Goal: Information Seeking & Learning: Learn about a topic

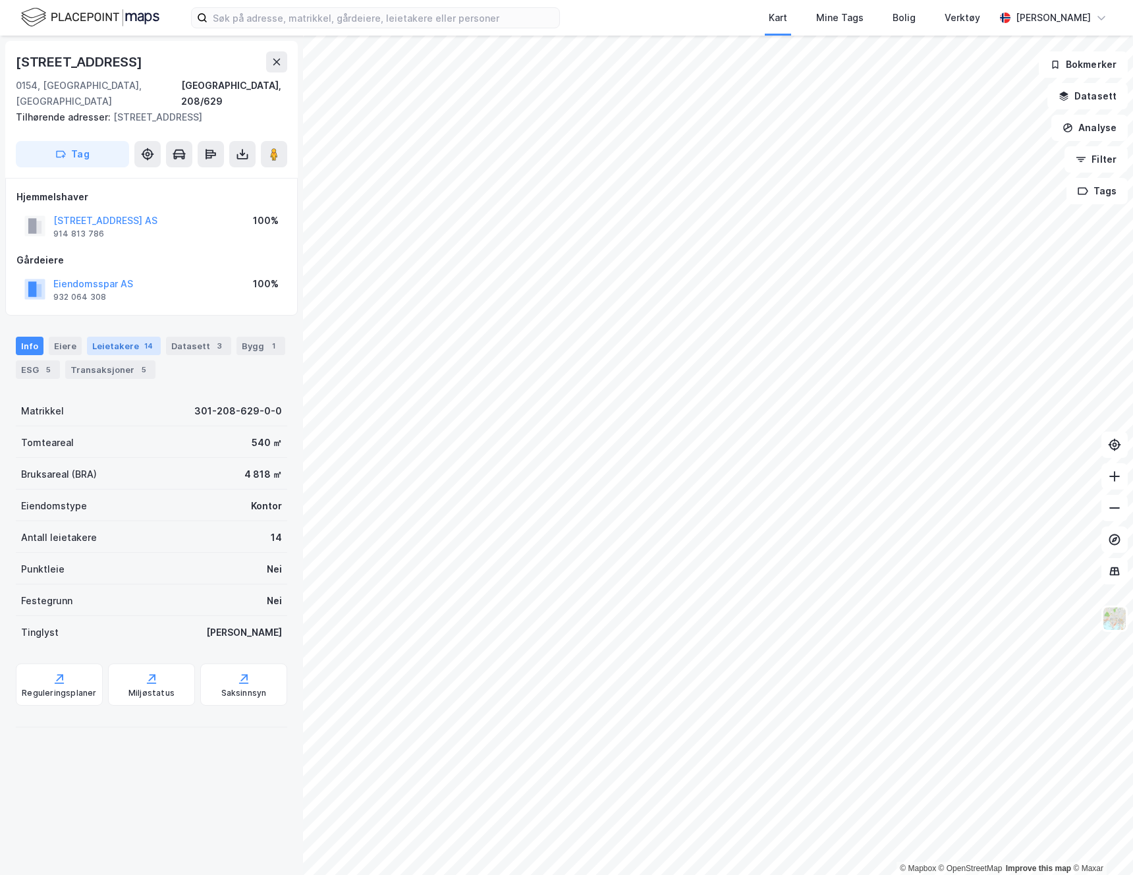
click at [121, 337] on div "Leietakere 14" at bounding box center [124, 346] width 74 height 18
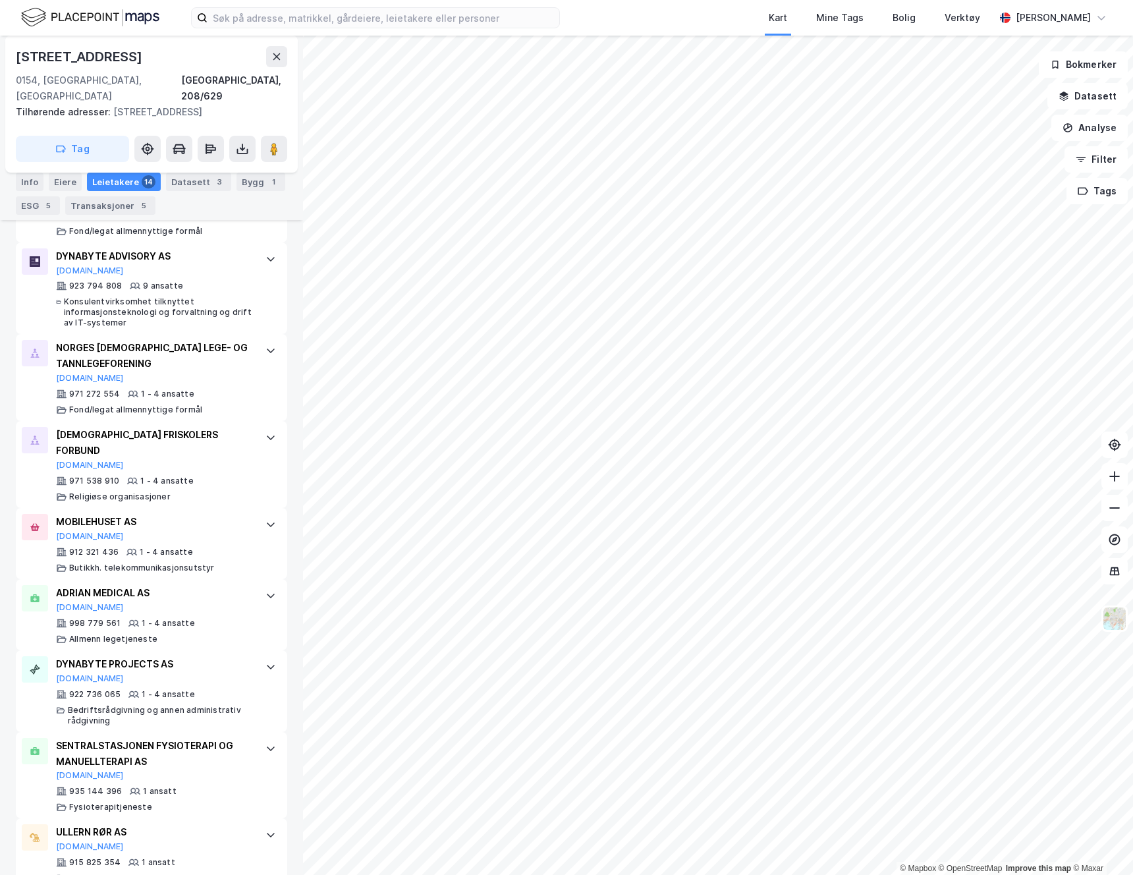
scroll to position [856, 0]
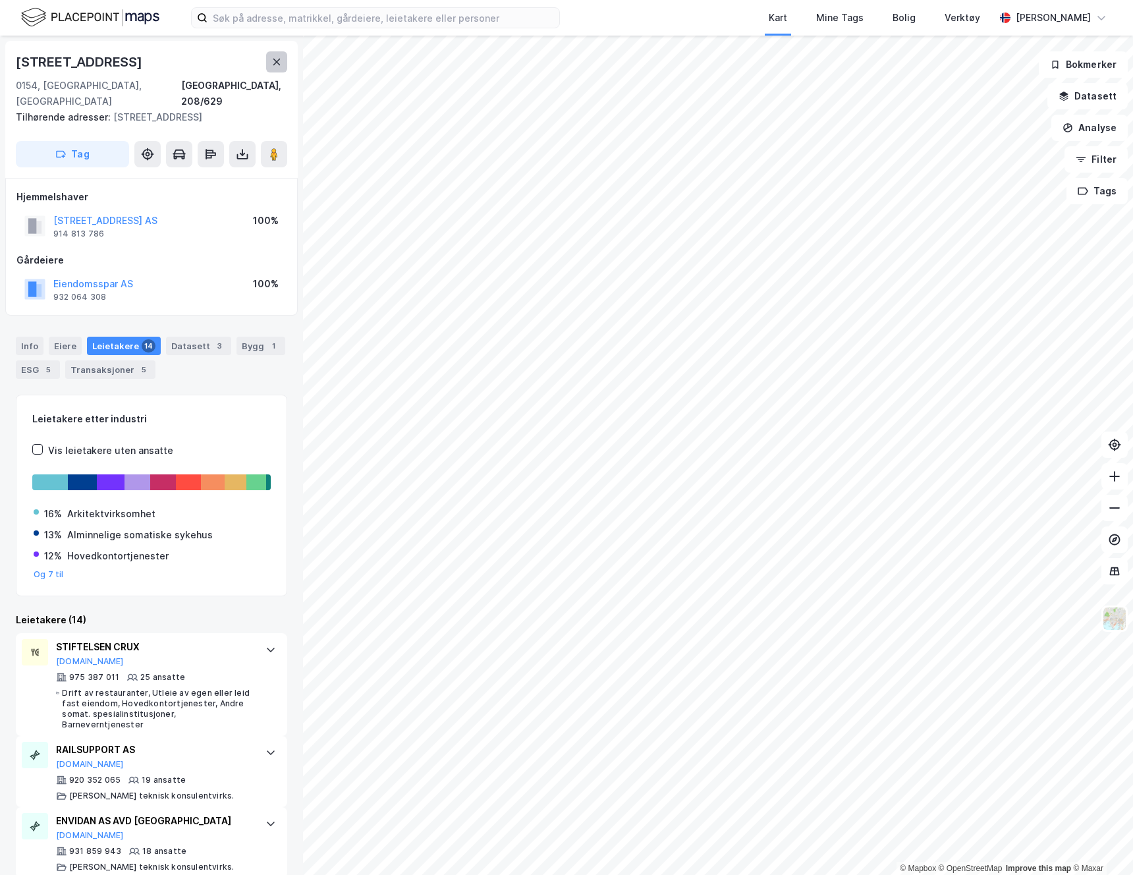
click at [278, 68] on button at bounding box center [276, 61] width 21 height 21
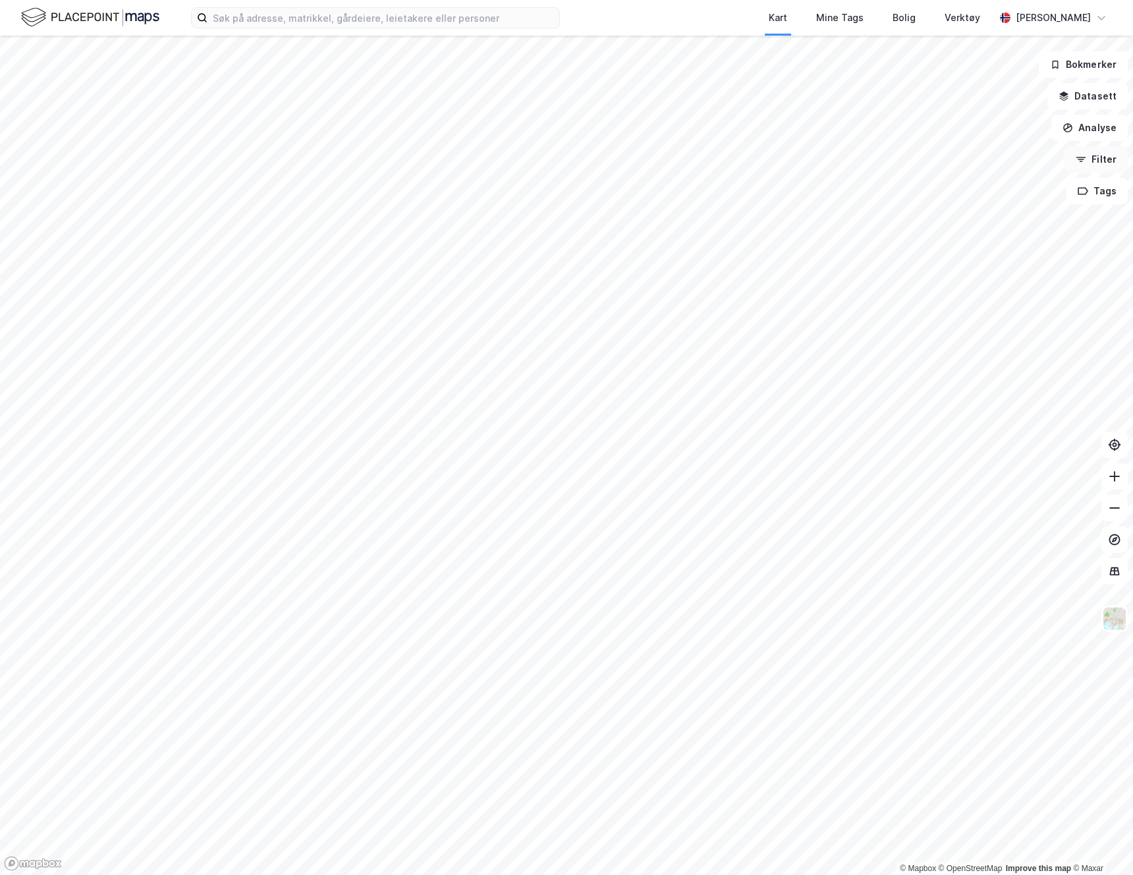
click at [1095, 160] on button "Filter" at bounding box center [1095, 159] width 63 height 26
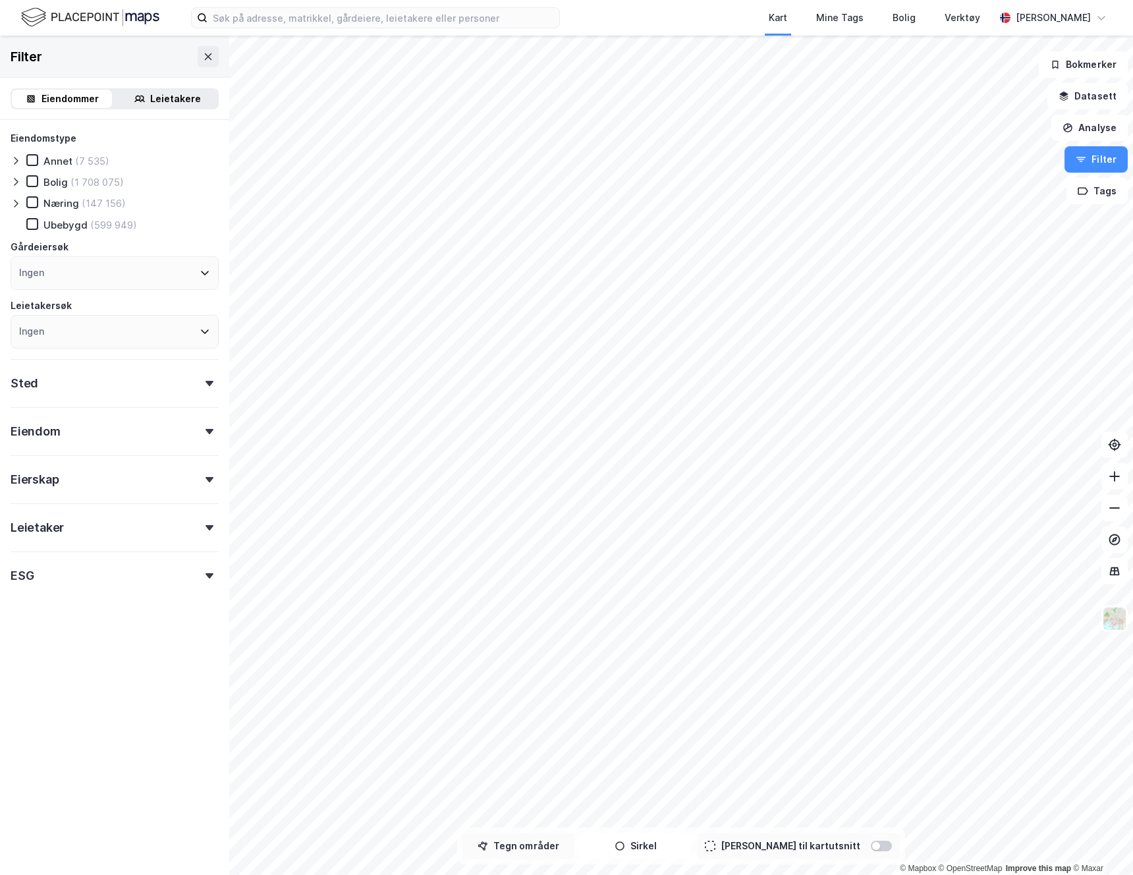
click at [514, 844] on button "Tegn områder" at bounding box center [518, 845] width 112 height 26
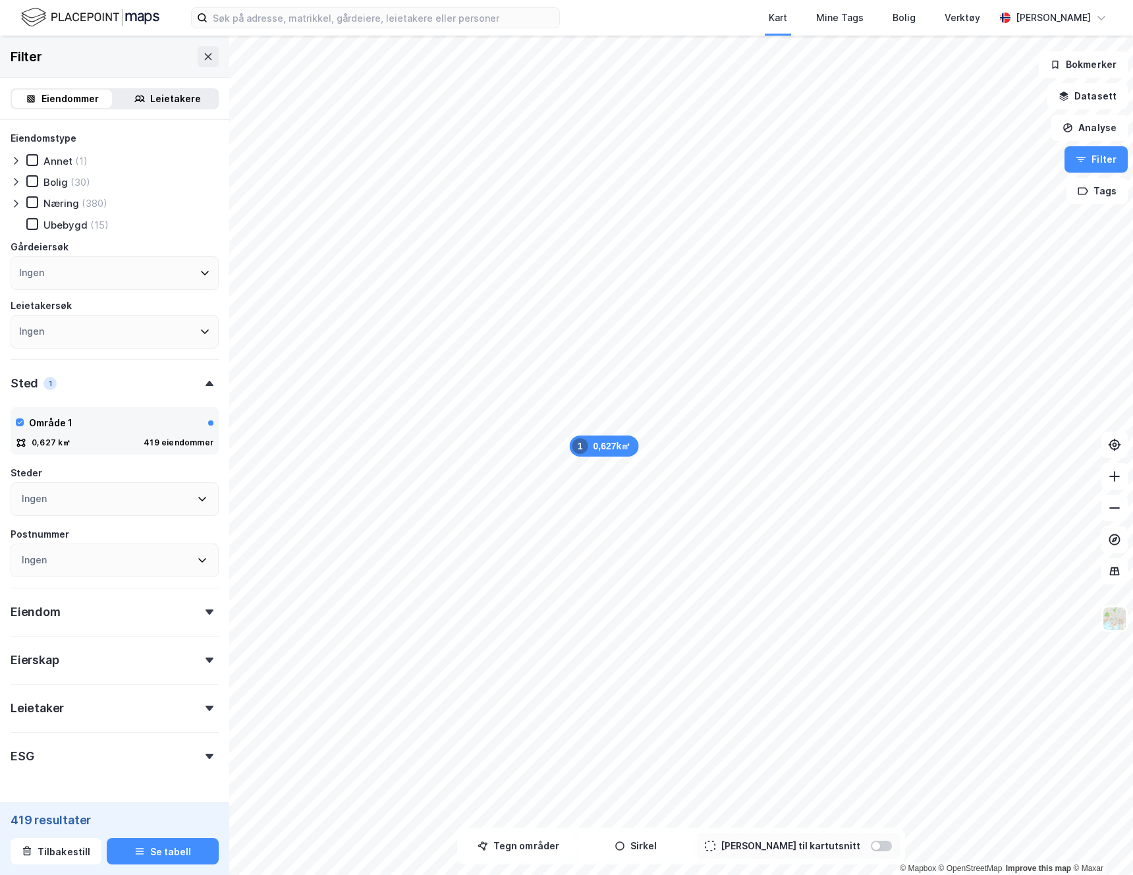
click at [102, 326] on div "Ingen" at bounding box center [115, 332] width 208 height 34
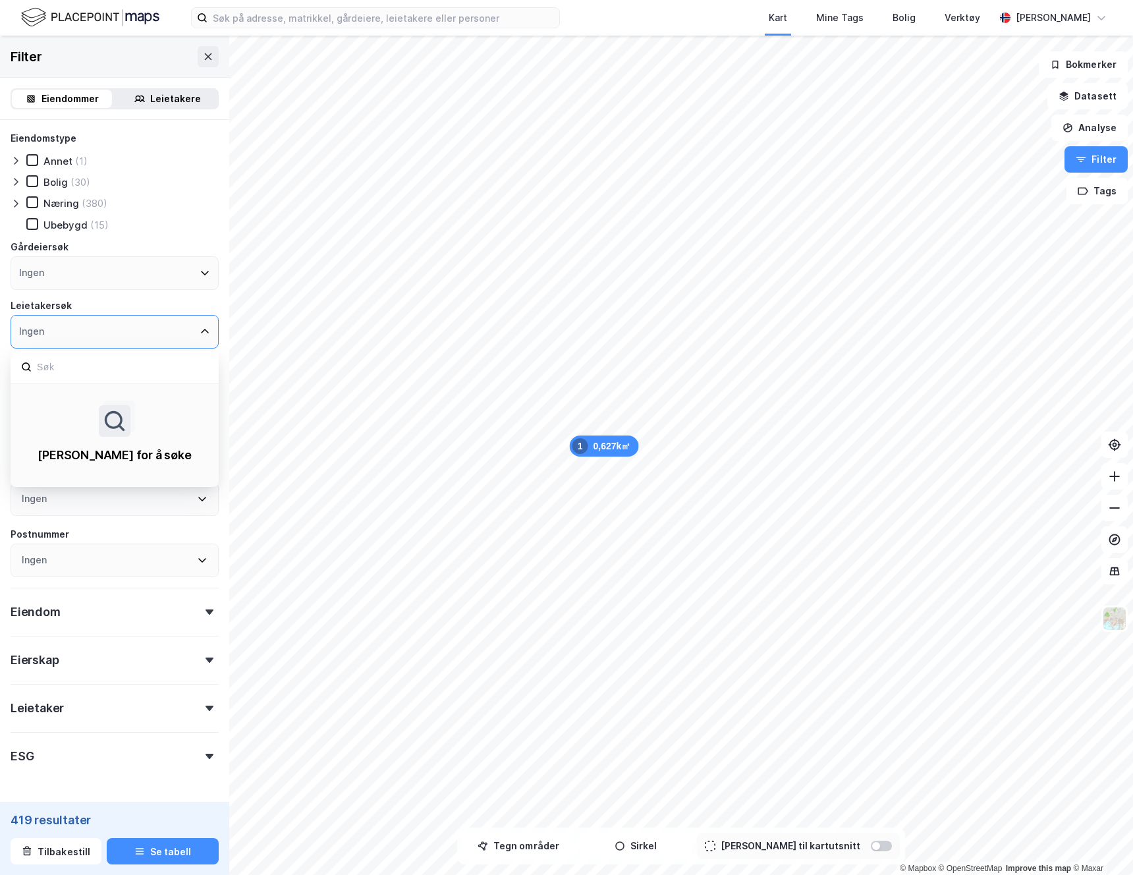
click at [172, 230] on div "Ubebygd (15)" at bounding box center [122, 224] width 192 height 13
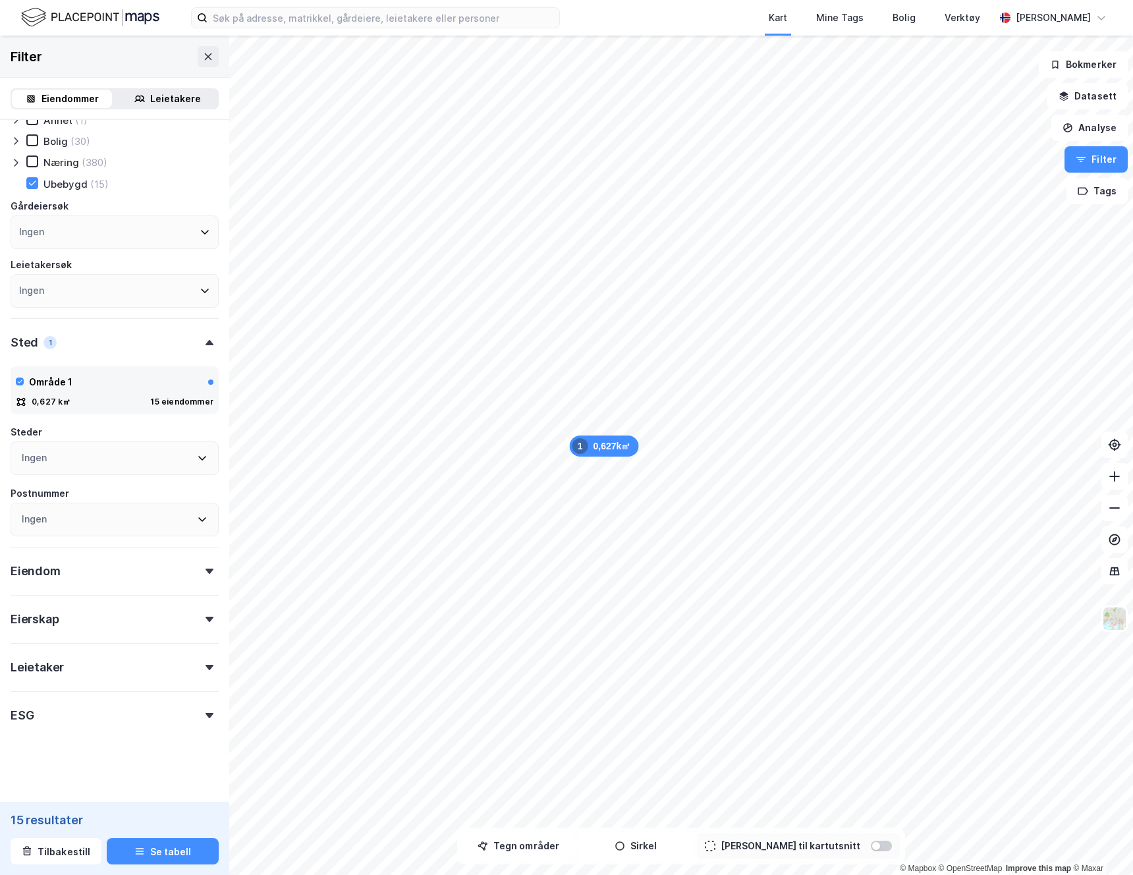
scroll to position [44, 0]
click at [49, 664] on div "Leietaker" at bounding box center [37, 664] width 53 height 16
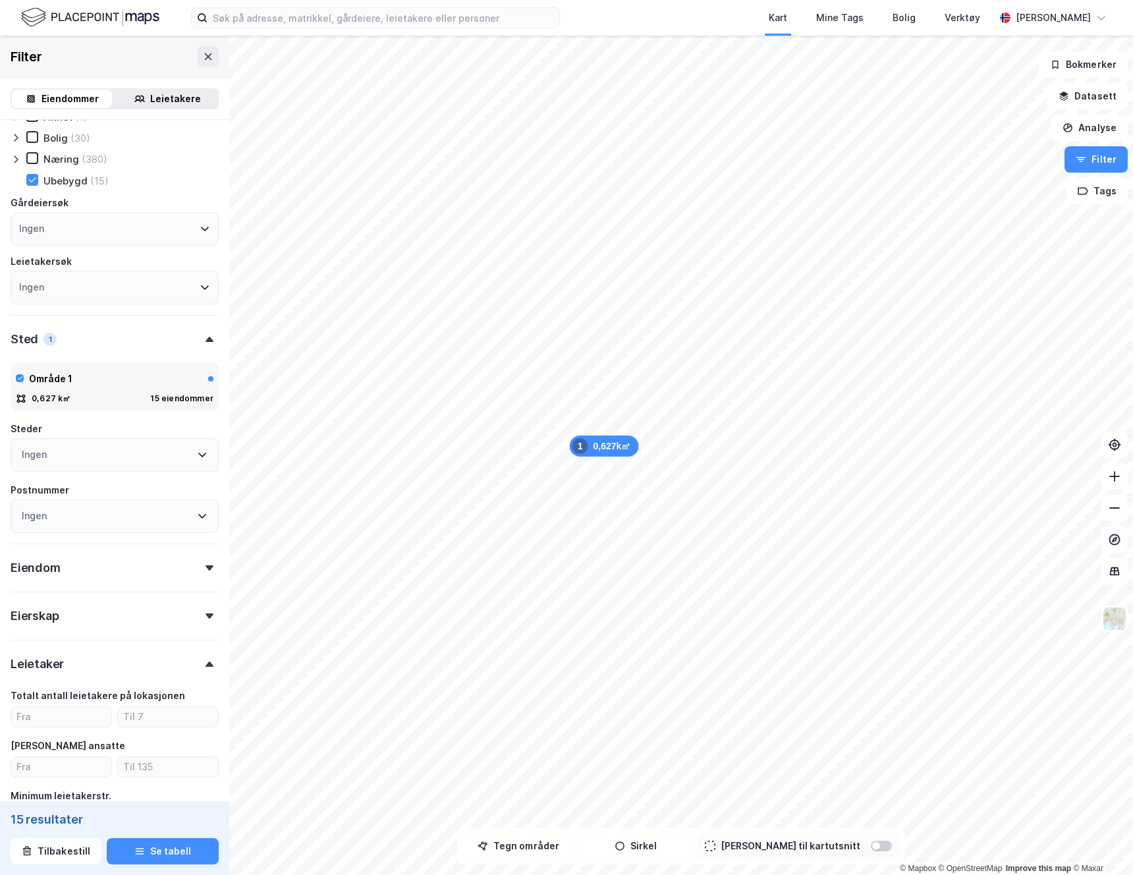
click at [182, 99] on div "Leietakere" at bounding box center [175, 99] width 51 height 16
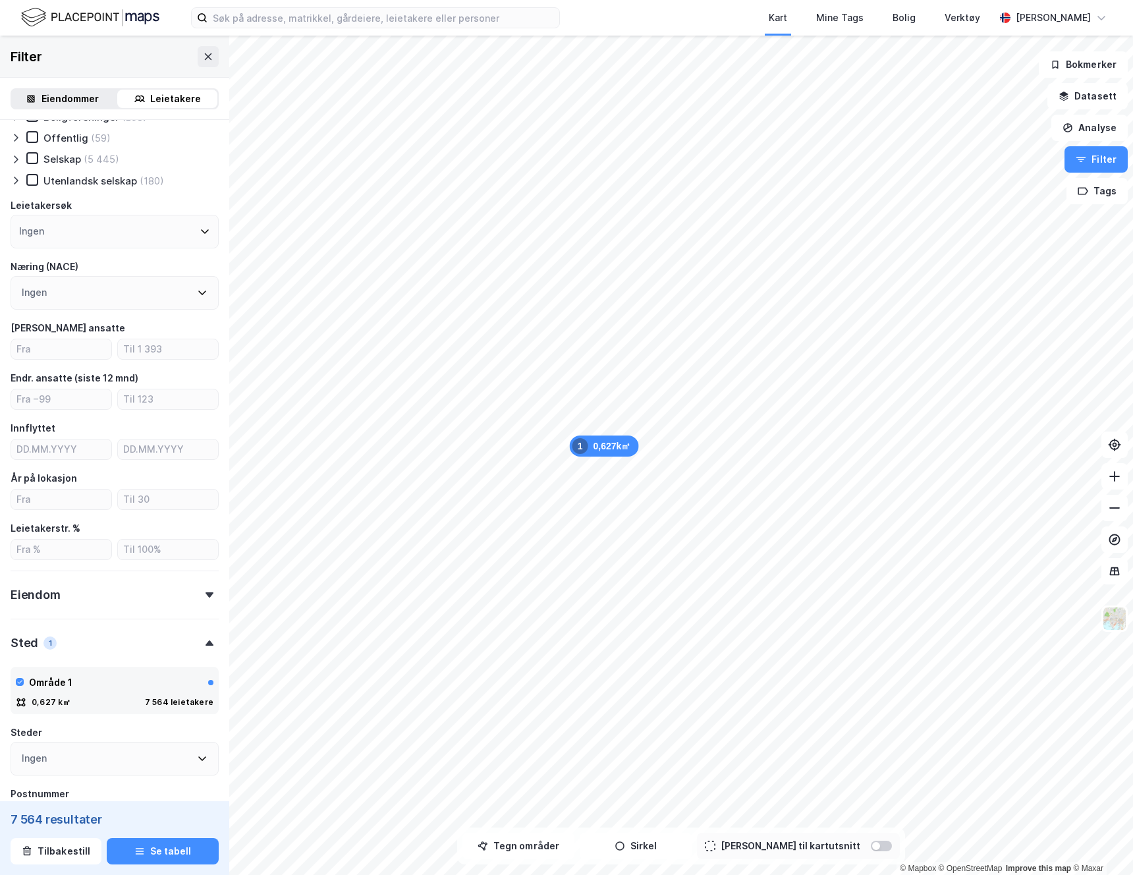
click at [50, 305] on div "Ingen" at bounding box center [115, 293] width 208 height 34
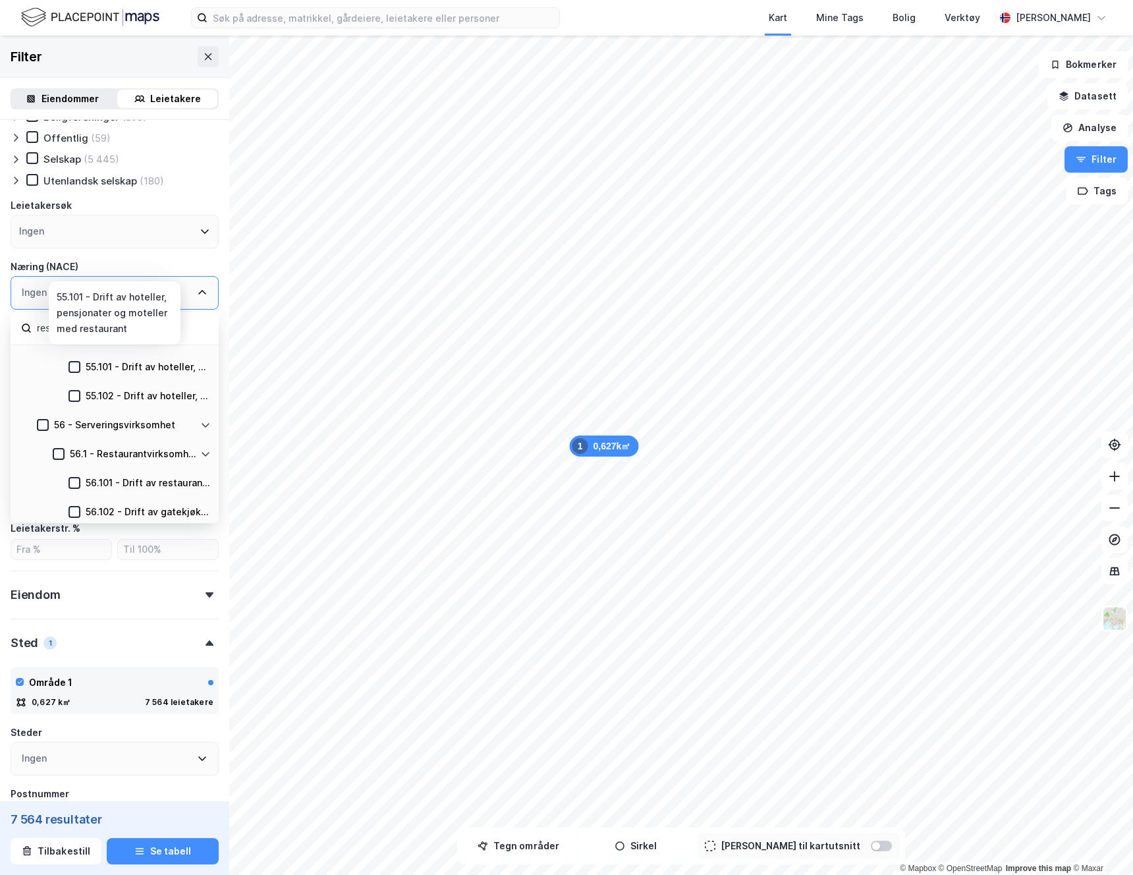
scroll to position [83, 0]
type input "restaurant"
click at [57, 452] on icon at bounding box center [58, 451] width 9 height 9
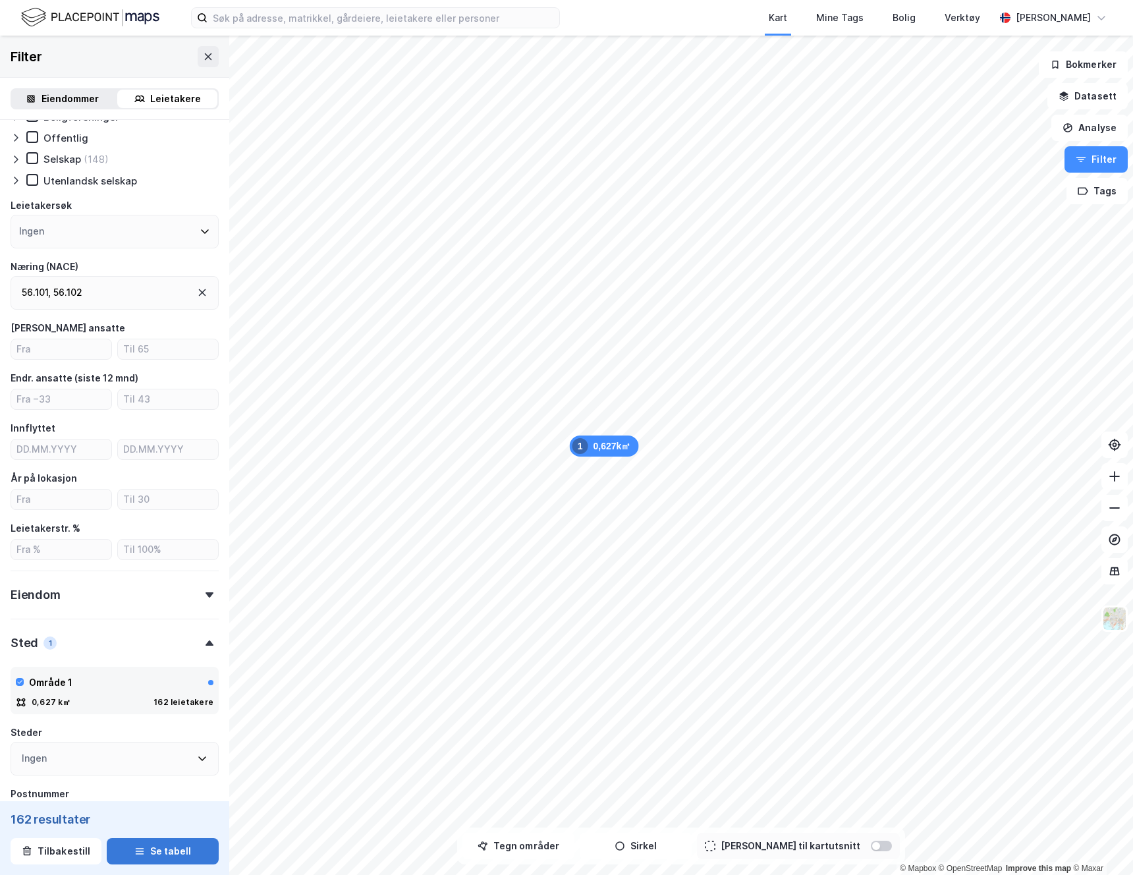
click at [151, 850] on button "Se tabell" at bounding box center [163, 851] width 112 height 26
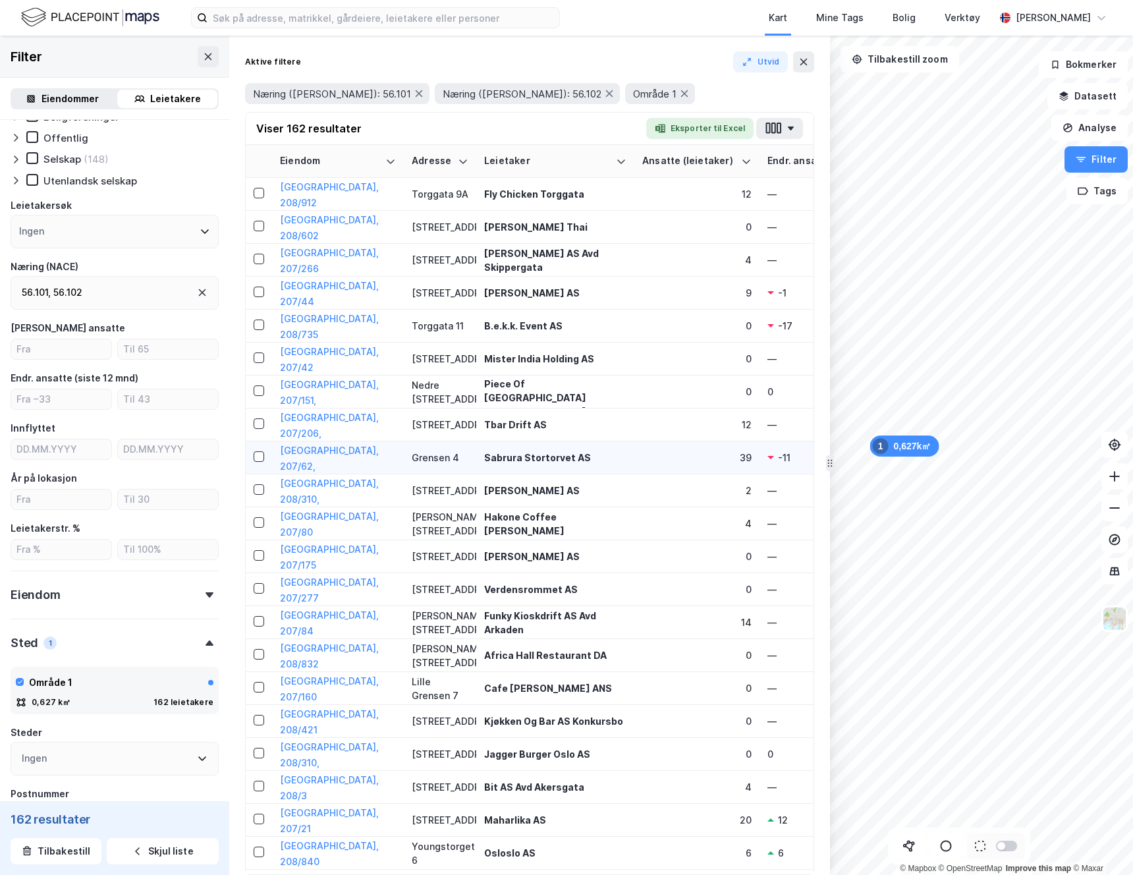
click at [553, 459] on div "Sabrura Stortorvet AS" at bounding box center [555, 457] width 142 height 14
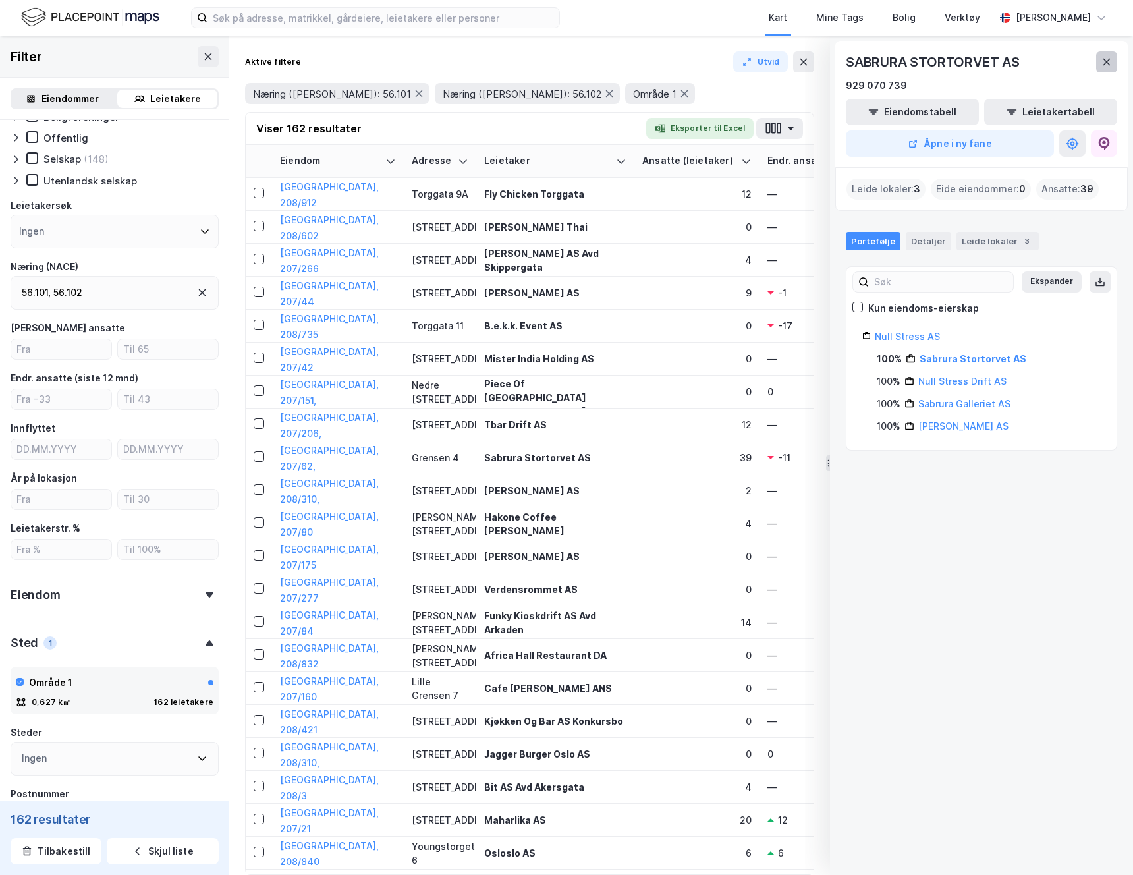
click at [1111, 59] on icon at bounding box center [1106, 62] width 11 height 11
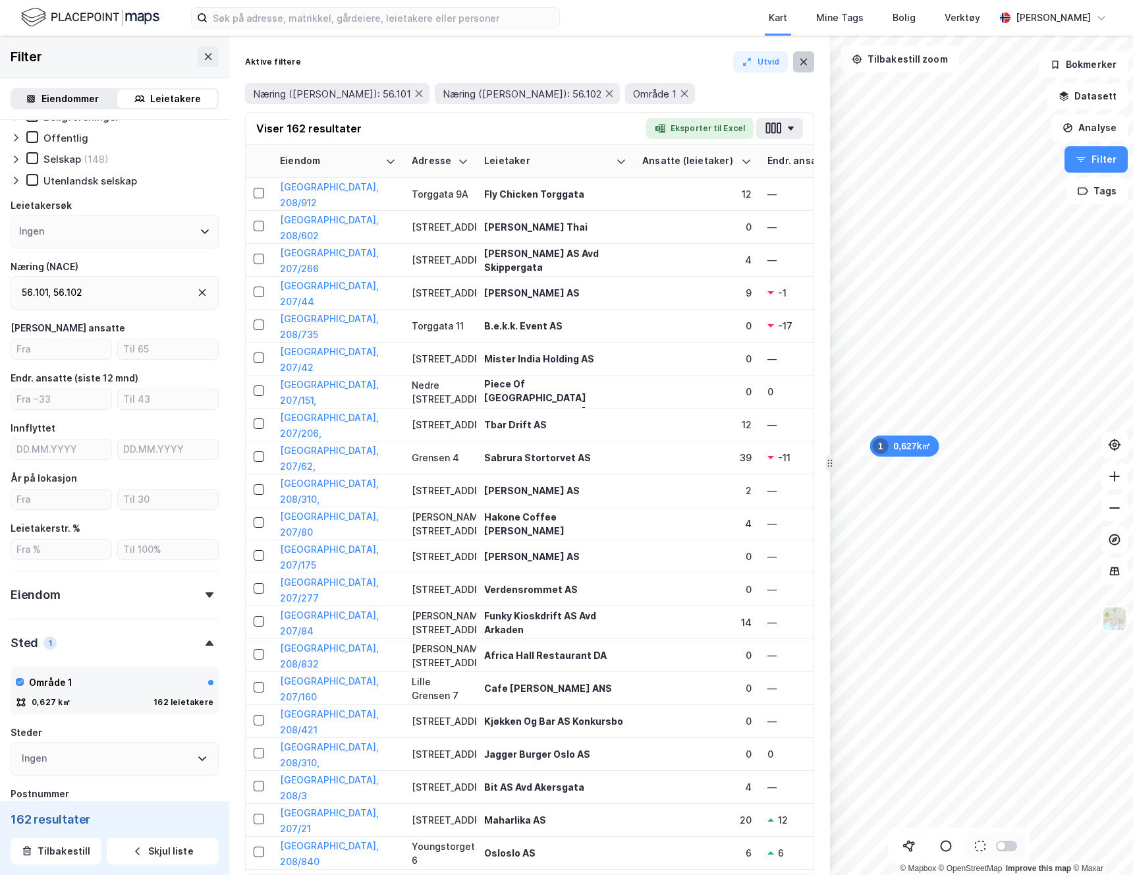
click at [801, 64] on icon at bounding box center [803, 62] width 7 height 7
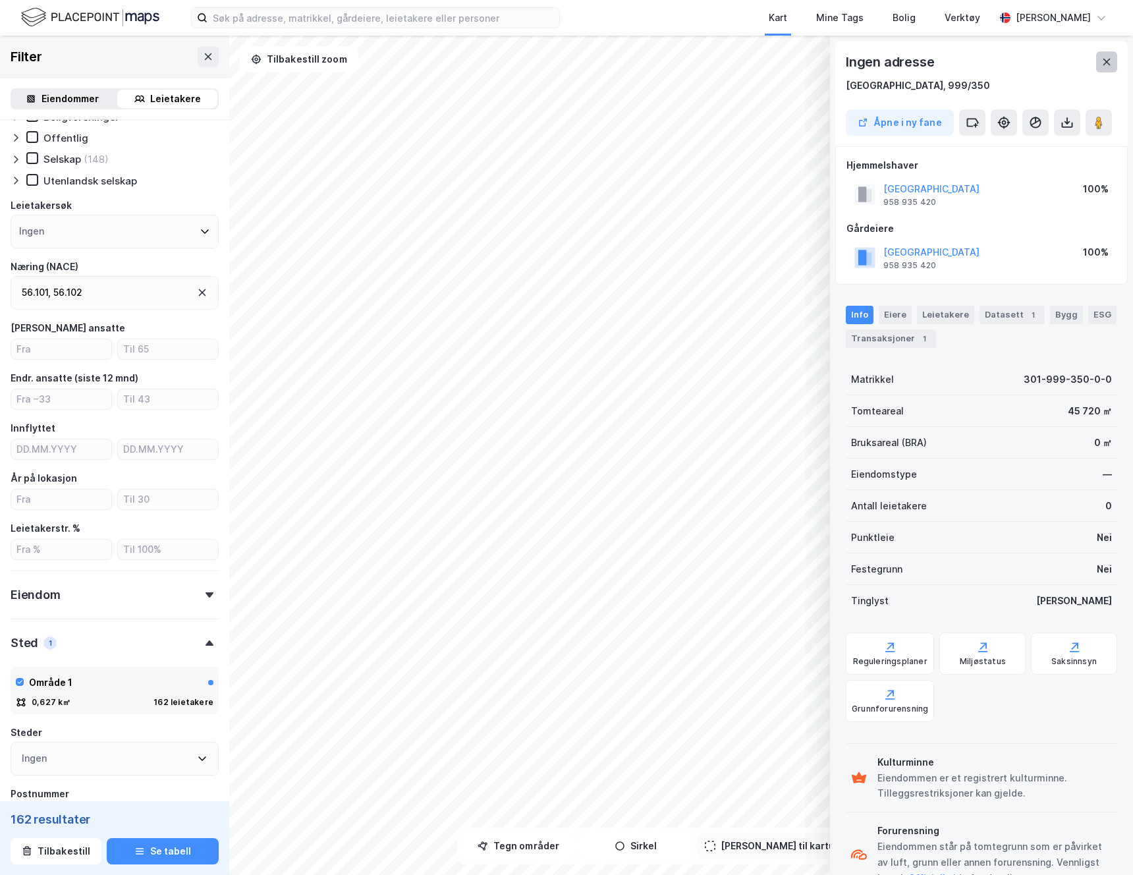
click at [1110, 63] on icon at bounding box center [1106, 62] width 11 height 11
click at [1107, 60] on icon at bounding box center [1106, 62] width 7 height 7
